Goal: Find specific page/section: Find specific page/section

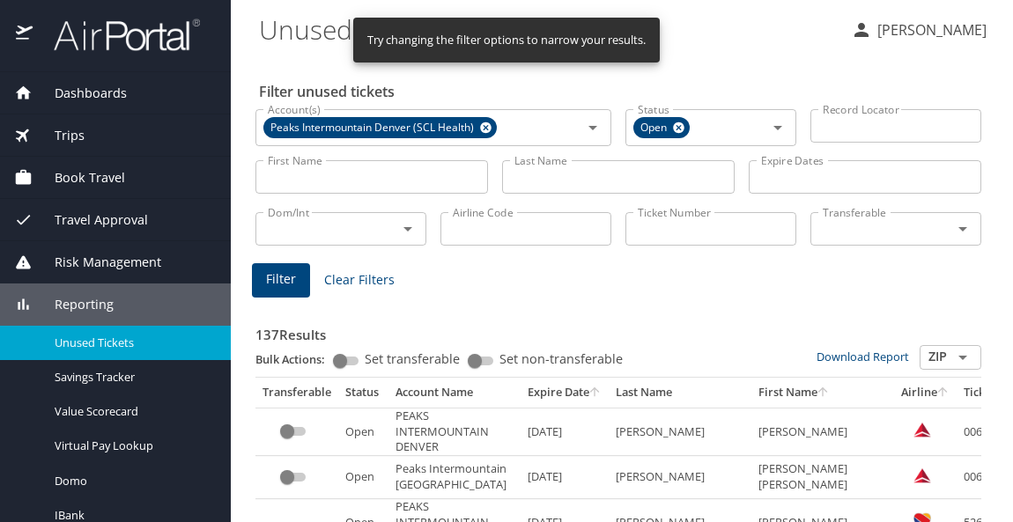
click at [527, 179] on input "Last Name" at bounding box center [618, 176] width 233 height 33
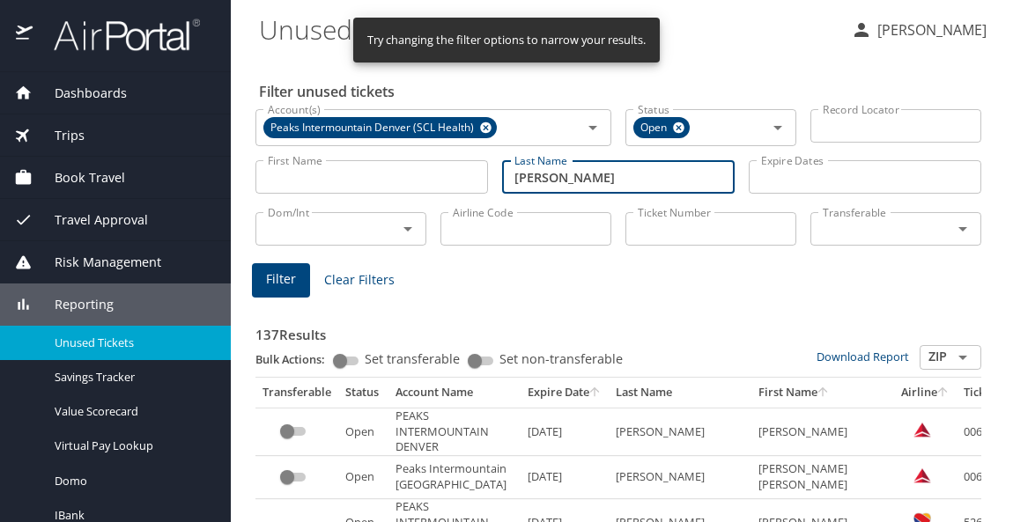
type input "[PERSON_NAME]"
click at [277, 290] on span "Filter" at bounding box center [281, 280] width 30 height 22
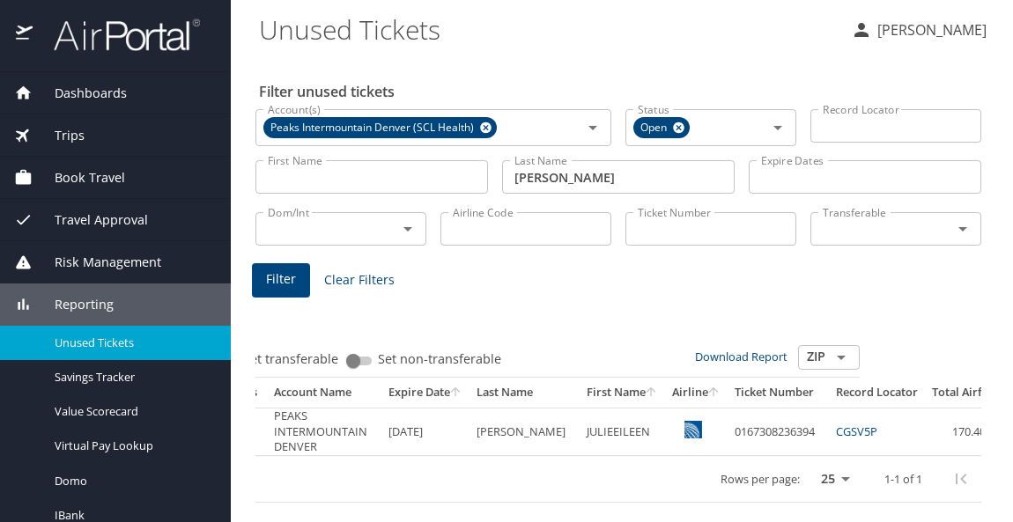
scroll to position [0, 118]
drag, startPoint x: 707, startPoint y: 434, endPoint x: 794, endPoint y: 423, distance: 87.1
click at [794, 423] on td "0167308236394" at bounding box center [781, 432] width 101 height 48
copy td "0167308236394"
click at [296, 498] on div "Rows per page: 25 50 100 1-1 of 1" at bounding box center [629, 479] width 970 height 46
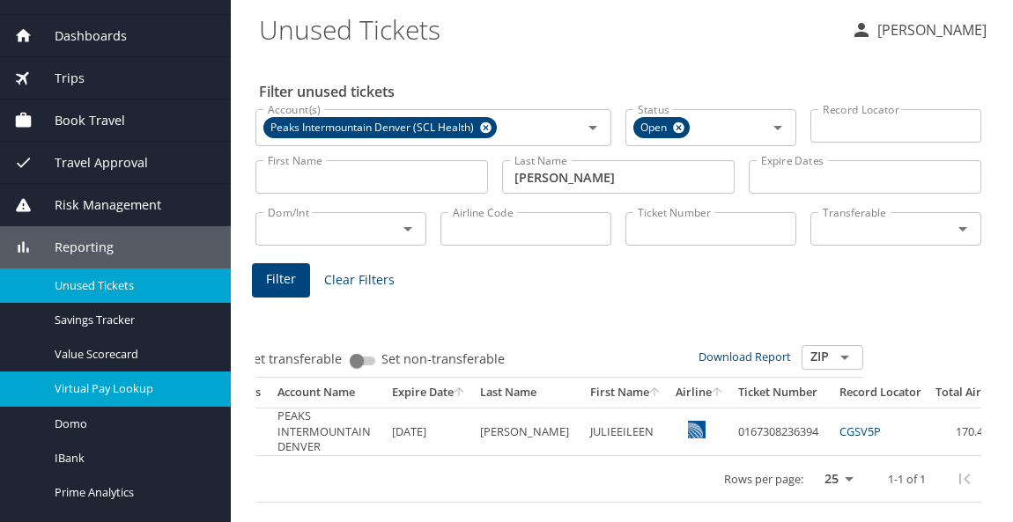
scroll to position [88, 0]
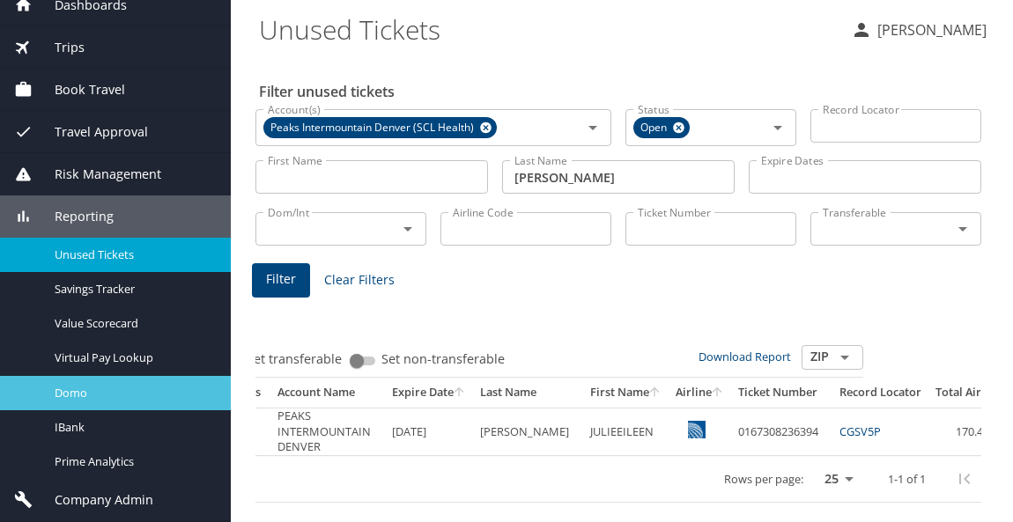
click at [51, 384] on div "Domo" at bounding box center [115, 393] width 203 height 20
